Goal: Task Accomplishment & Management: Manage account settings

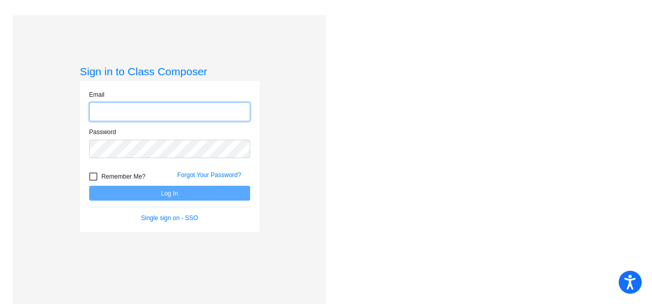
type input "[PERSON_NAME][EMAIL_ADDRESS][PERSON_NAME][DOMAIN_NAME]"
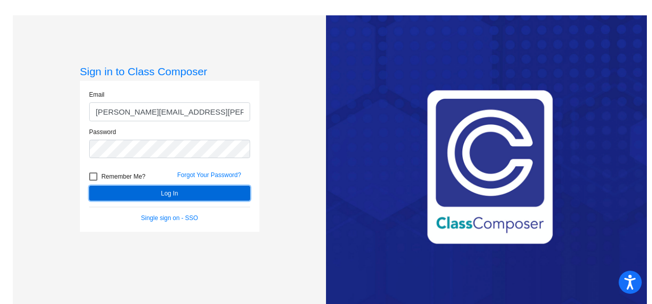
click at [170, 193] on button "Log In" at bounding box center [169, 193] width 161 height 15
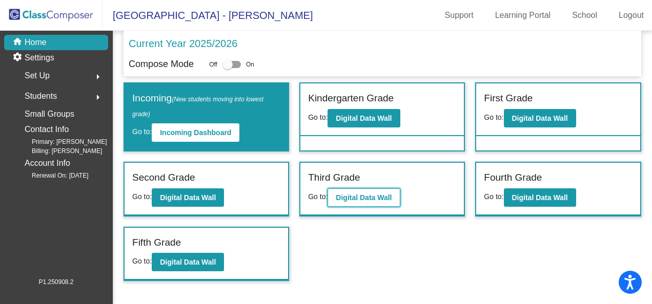
click at [355, 194] on b "Digital Data Wall" at bounding box center [364, 198] width 56 height 8
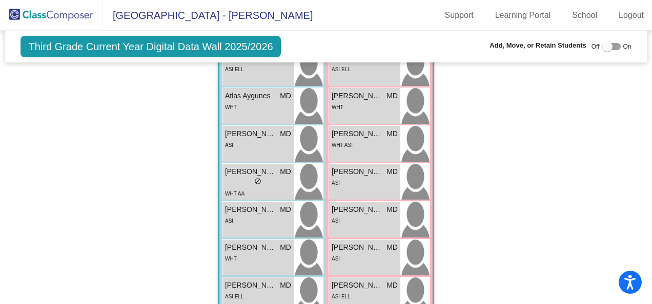
scroll to position [1845, 0]
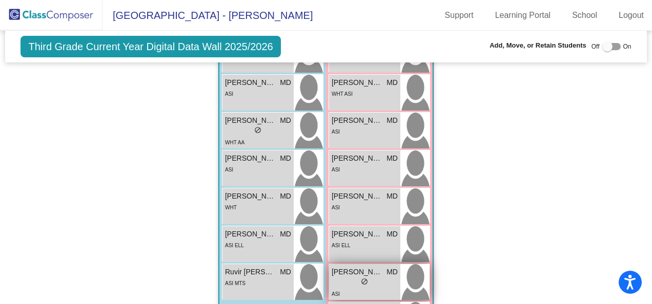
click at [382, 280] on div "lock do_not_disturb_alt" at bounding box center [365, 283] width 66 height 11
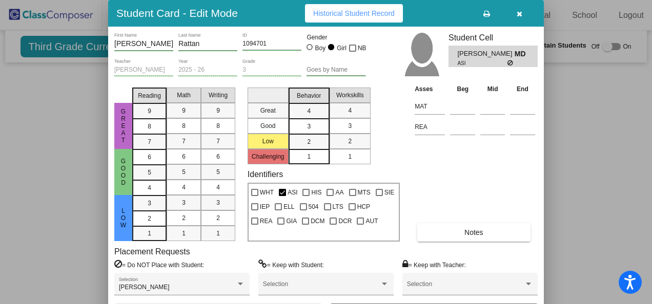
click at [213, 44] on input "Rattan" at bounding box center [207, 44] width 59 height 8
type input "R"
type input "Kaur (formerly Rattan)"
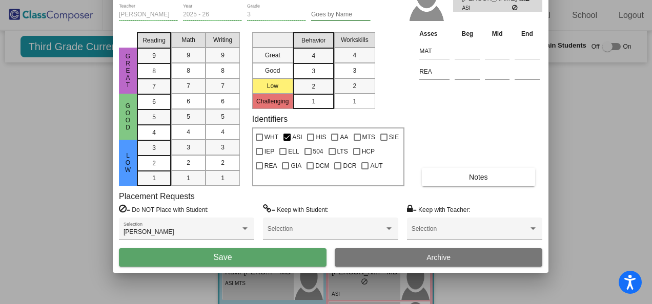
drag, startPoint x: 430, startPoint y: 17, endPoint x: 434, endPoint y: -38, distance: 55.5
click at [434, 0] on html "Accessibility Screen-Reader Guide, Feedback, and Issue Reporting | New window L…" at bounding box center [326, 152] width 652 height 304
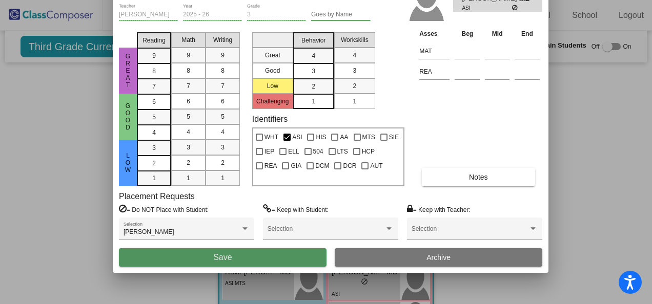
click at [211, 256] on button "Save" at bounding box center [223, 258] width 208 height 18
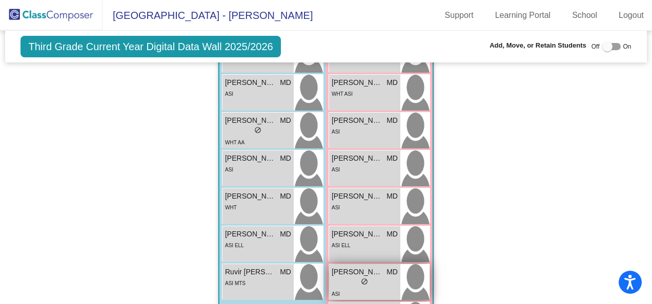
click at [359, 274] on span "[PERSON_NAME] (formerly Rattan)" at bounding box center [357, 272] width 51 height 11
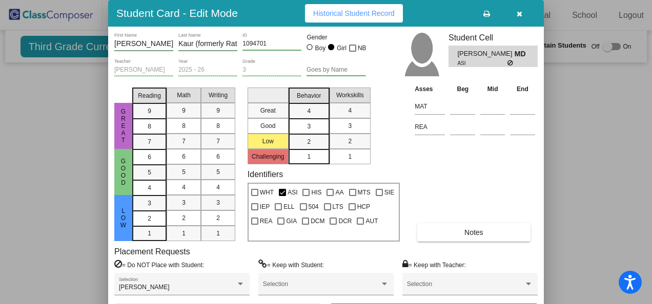
click at [464, 230] on span "Notes" at bounding box center [473, 233] width 19 height 8
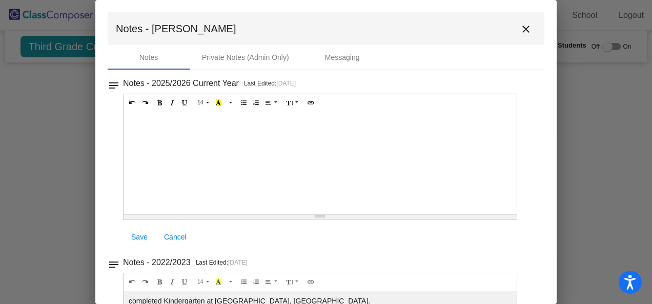
click at [147, 124] on div at bounding box center [320, 163] width 393 height 103
click at [237, 124] on p "[PERSON_NAME] name change [DATE]" at bounding box center [320, 122] width 383 height 10
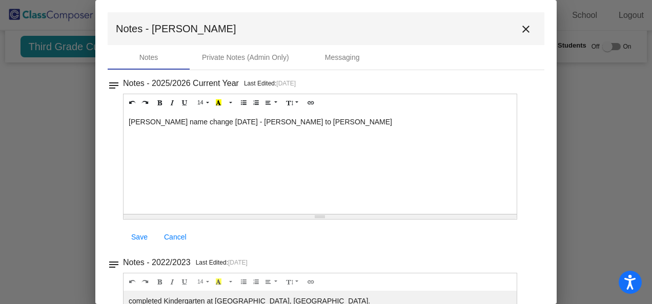
click at [233, 120] on p "[PERSON_NAME] name change [DATE] - [PERSON_NAME] to [PERSON_NAME]" at bounding box center [320, 122] width 383 height 10
click at [474, 136] on p at bounding box center [320, 138] width 383 height 10
drag, startPoint x: 400, startPoint y: 109, endPoint x: 418, endPoint y: 36, distance: 75.0
click at [418, 36] on div "Notes - [PERSON_NAME] close Notes Private Notes (Admin Only) Messaging notes No…" at bounding box center [326, 205] width 437 height 387
copy mat-tab-group "Notes Private Notes (Admin Only) Messaging notes Notes - 2025/2026 Current Year…"
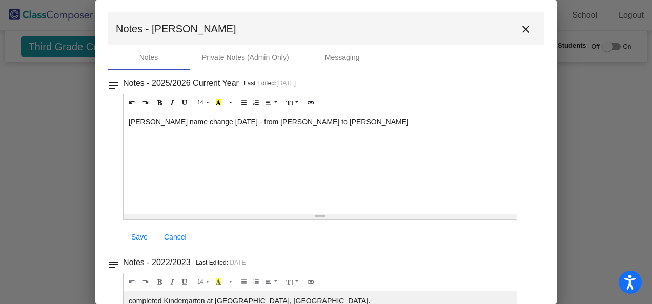
click at [467, 173] on div "[PERSON_NAME] name change [DATE] - from [PERSON_NAME] to [PERSON_NAME]" at bounding box center [320, 163] width 393 height 103
click at [144, 233] on span "Save" at bounding box center [139, 237] width 16 height 8
click at [522, 26] on mat-icon "close" at bounding box center [526, 29] width 12 height 12
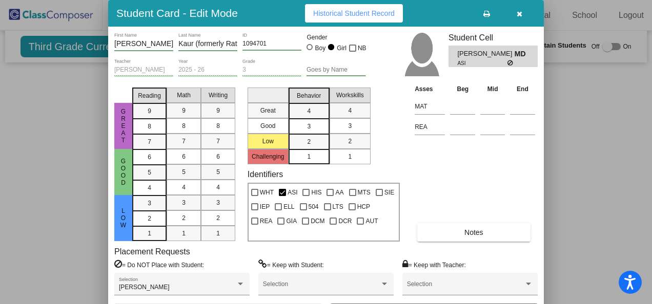
click at [519, 15] on icon "button" at bounding box center [520, 13] width 6 height 7
